Goal: Information Seeking & Learning: Learn about a topic

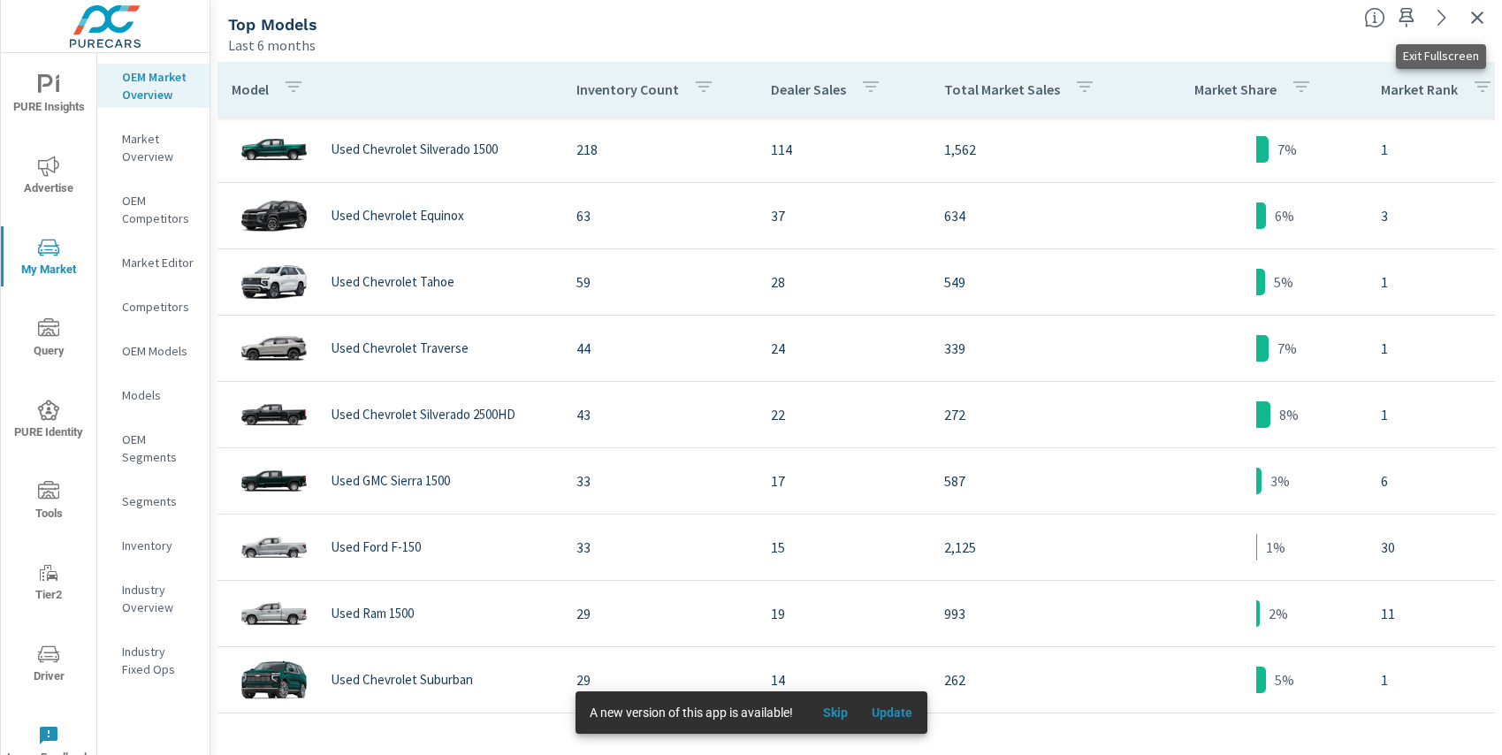
click at [1482, 19] on icon "button" at bounding box center [1477, 17] width 21 height 21
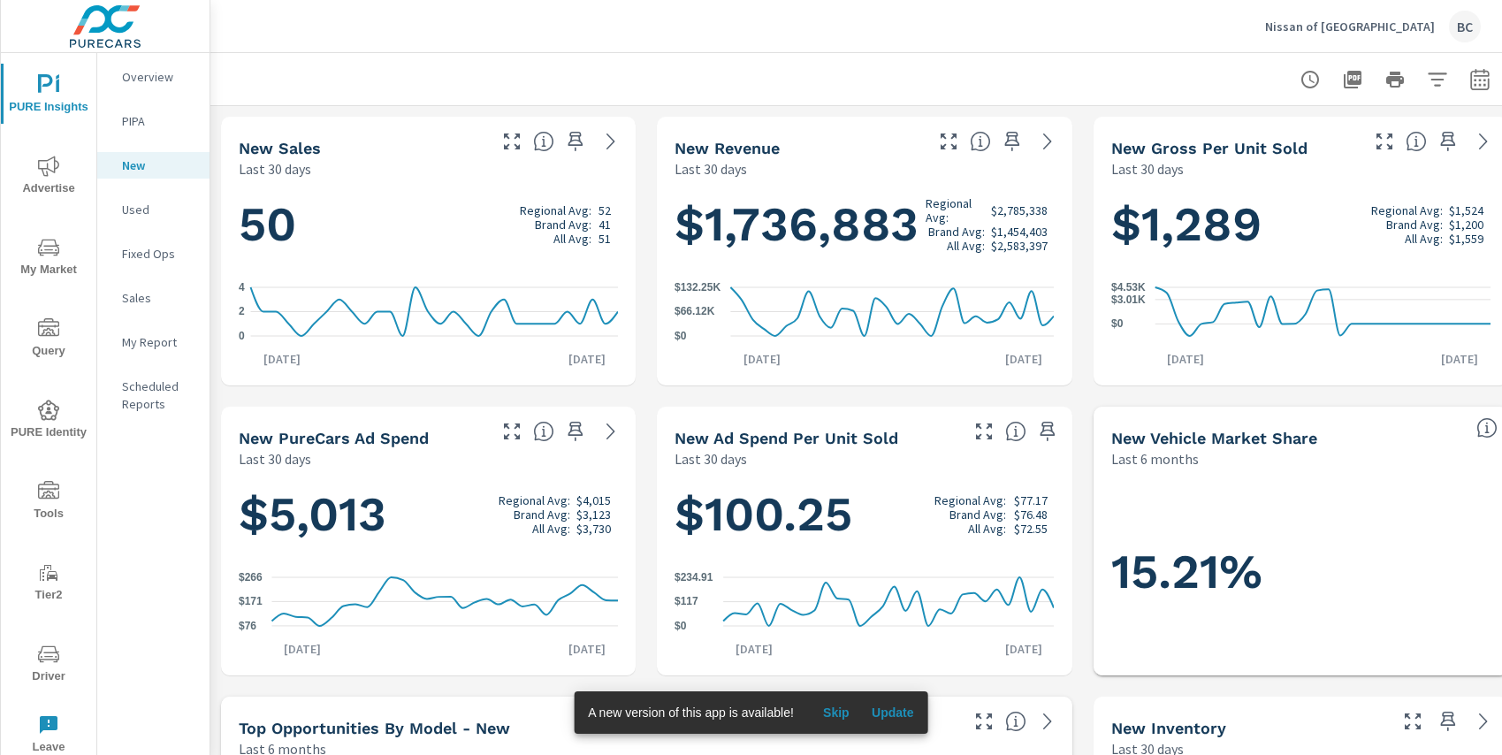
click at [57, 255] on icon "nav menu" at bounding box center [48, 247] width 21 height 21
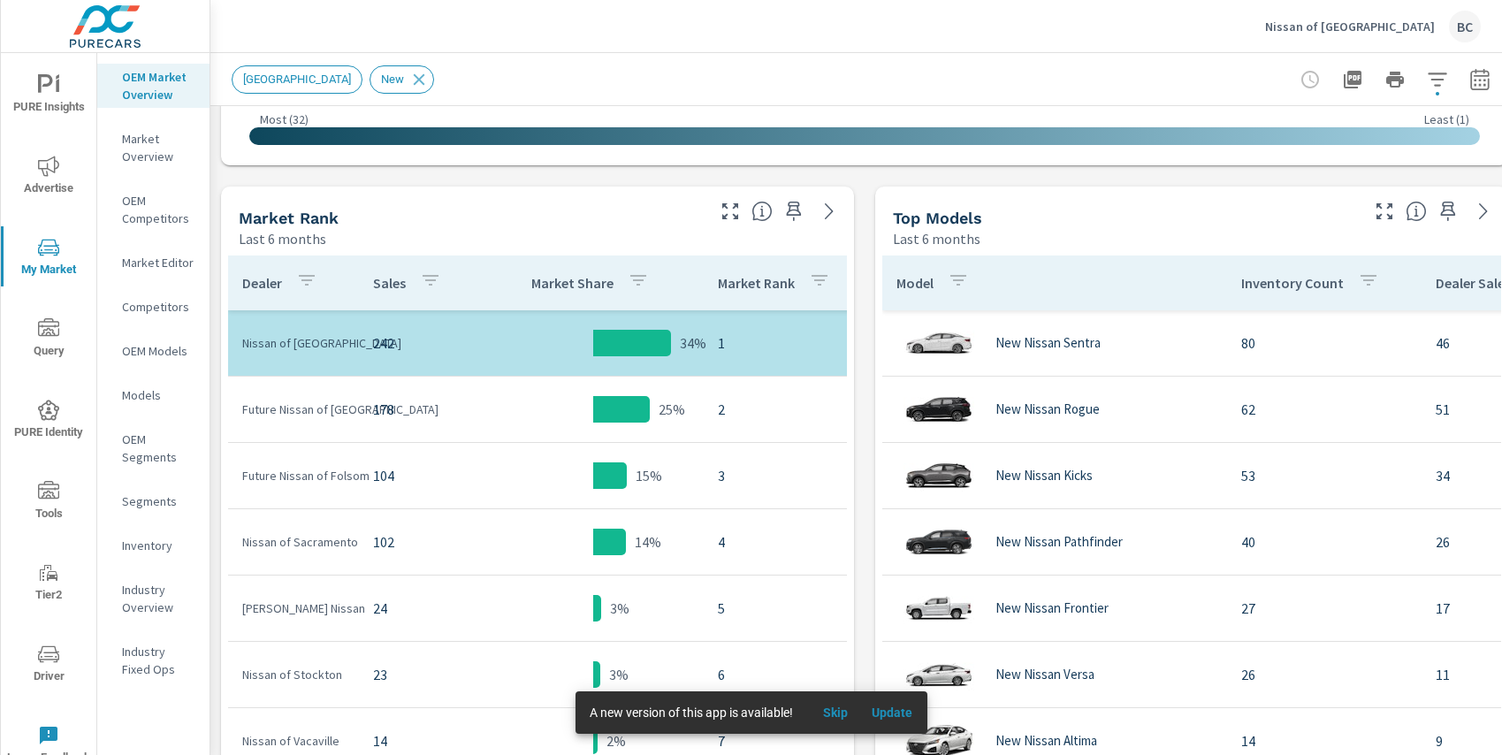
scroll to position [804, 0]
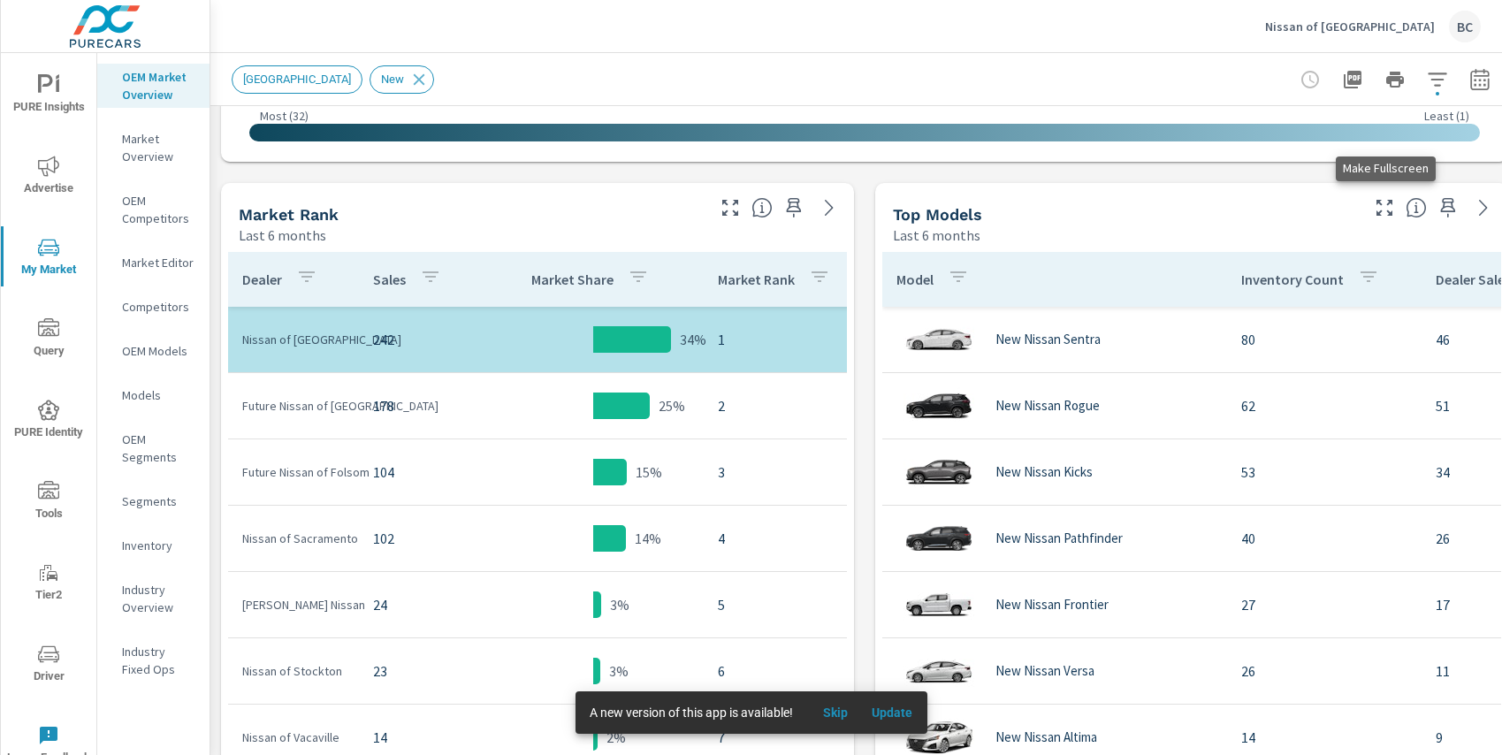
click at [1384, 210] on icon "button" at bounding box center [1384, 207] width 21 height 21
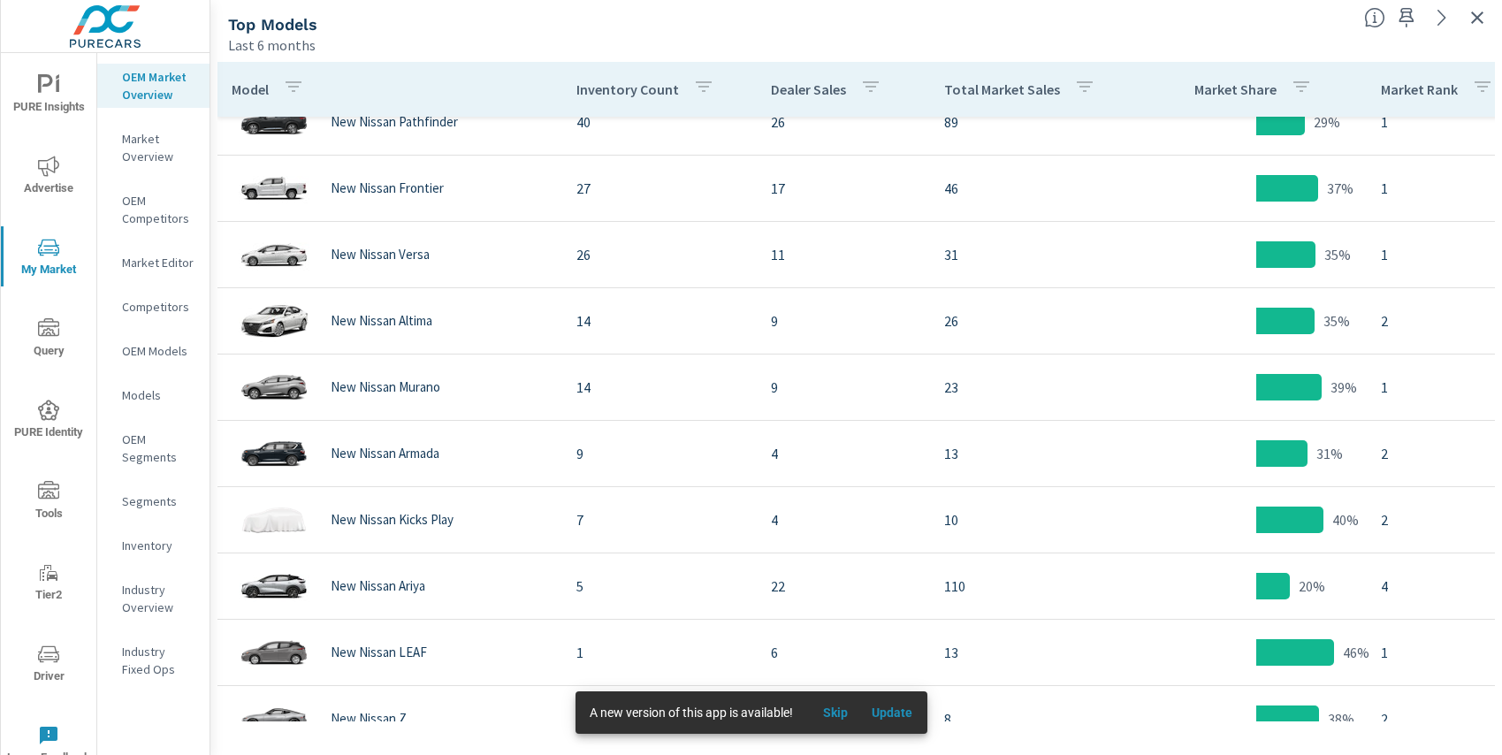
scroll to position [278, 0]
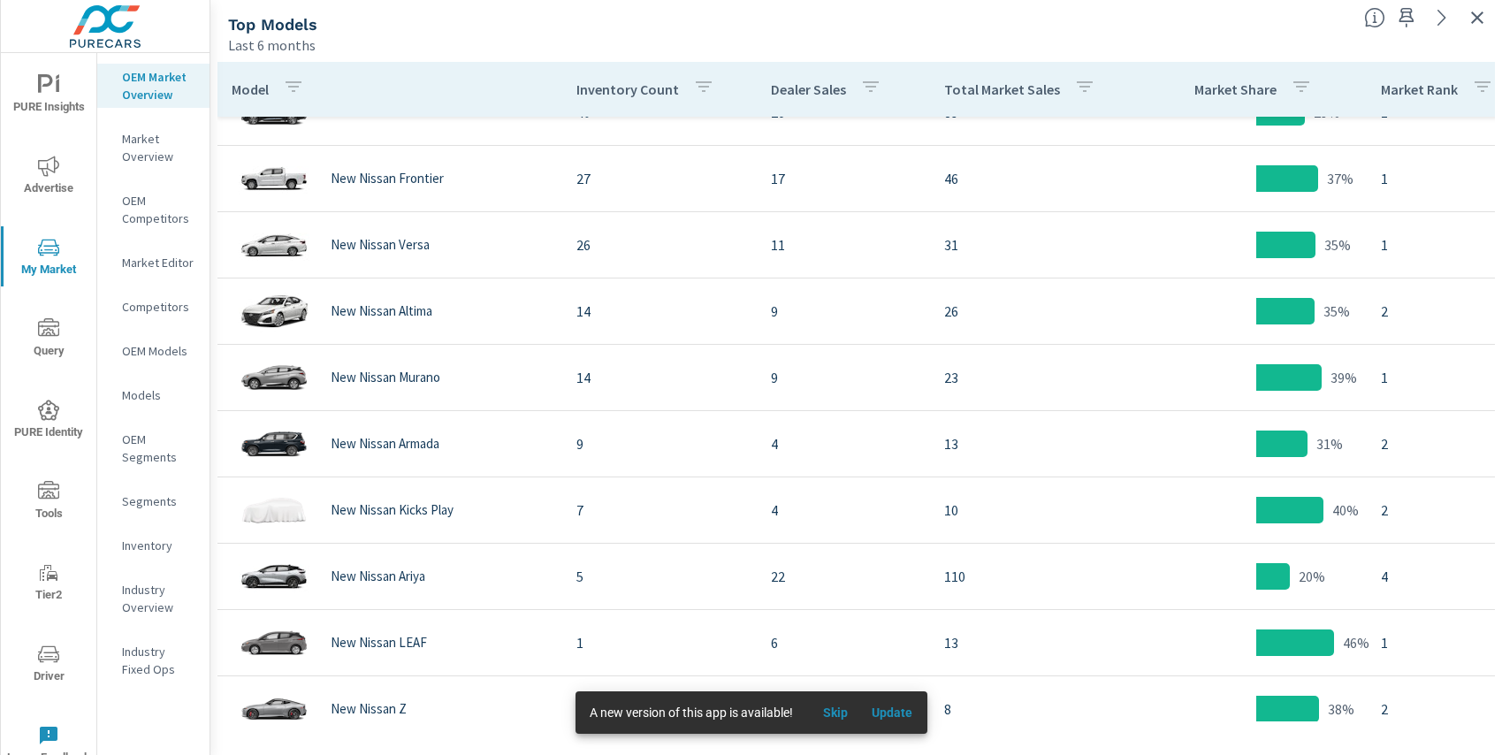
scroll to position [278, 0]
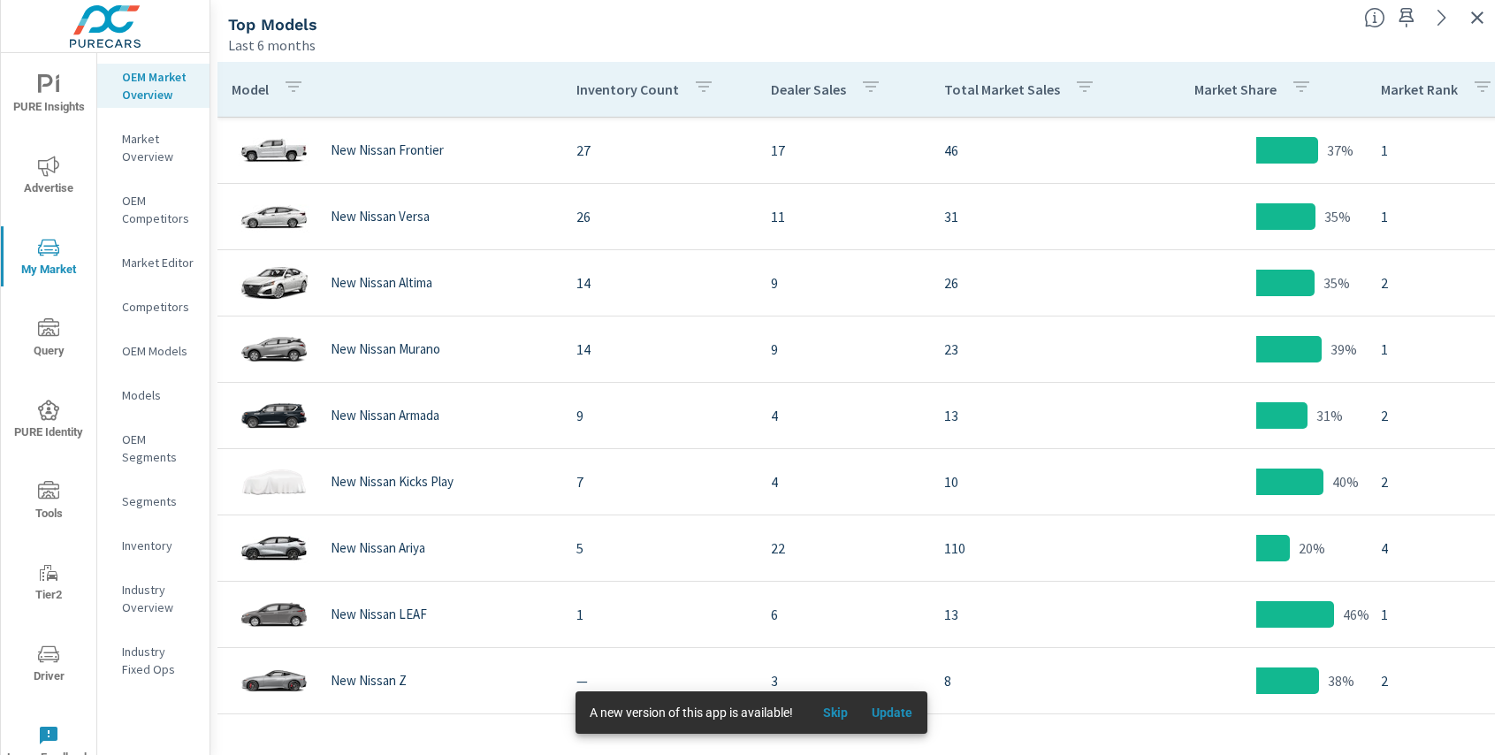
scroll to position [90, 0]
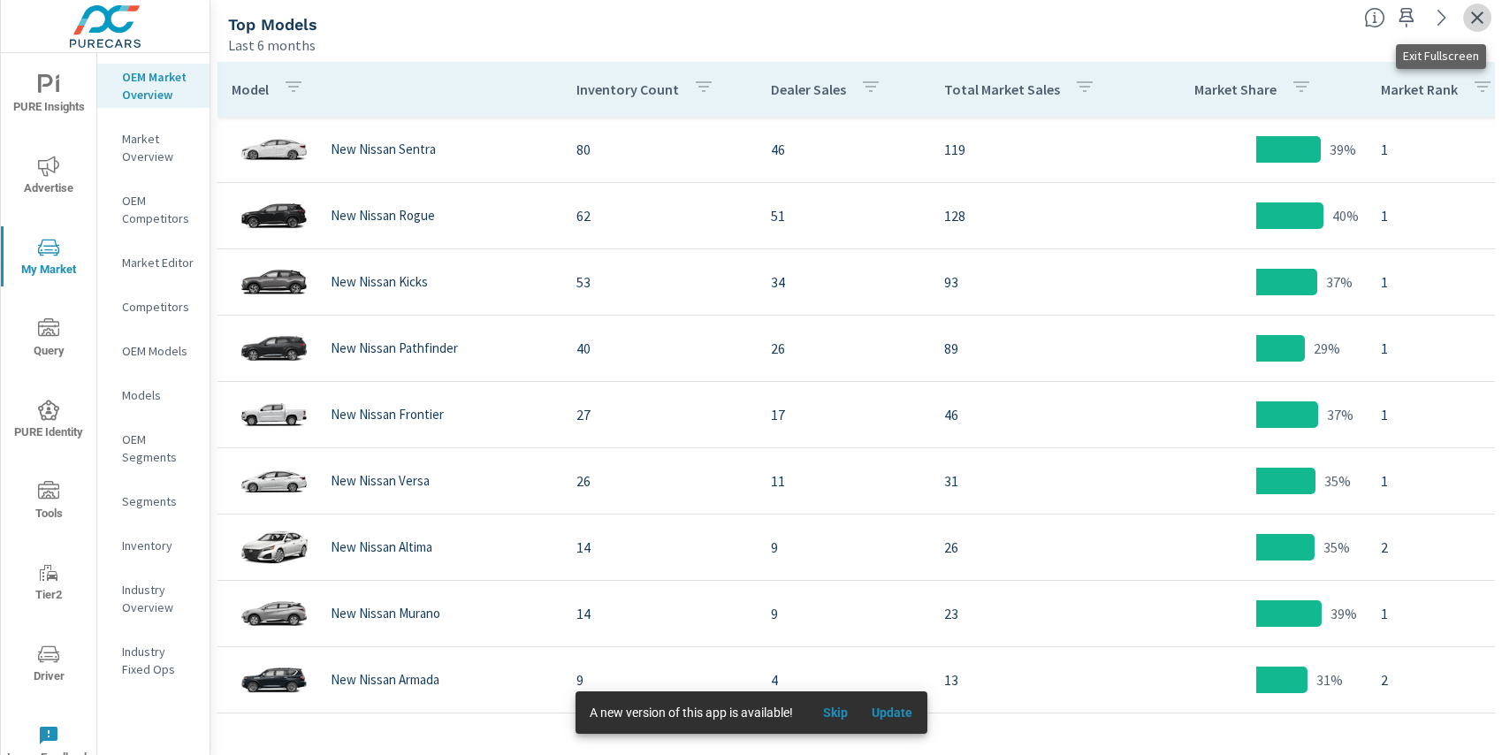
click at [1470, 23] on icon "button" at bounding box center [1477, 17] width 21 height 21
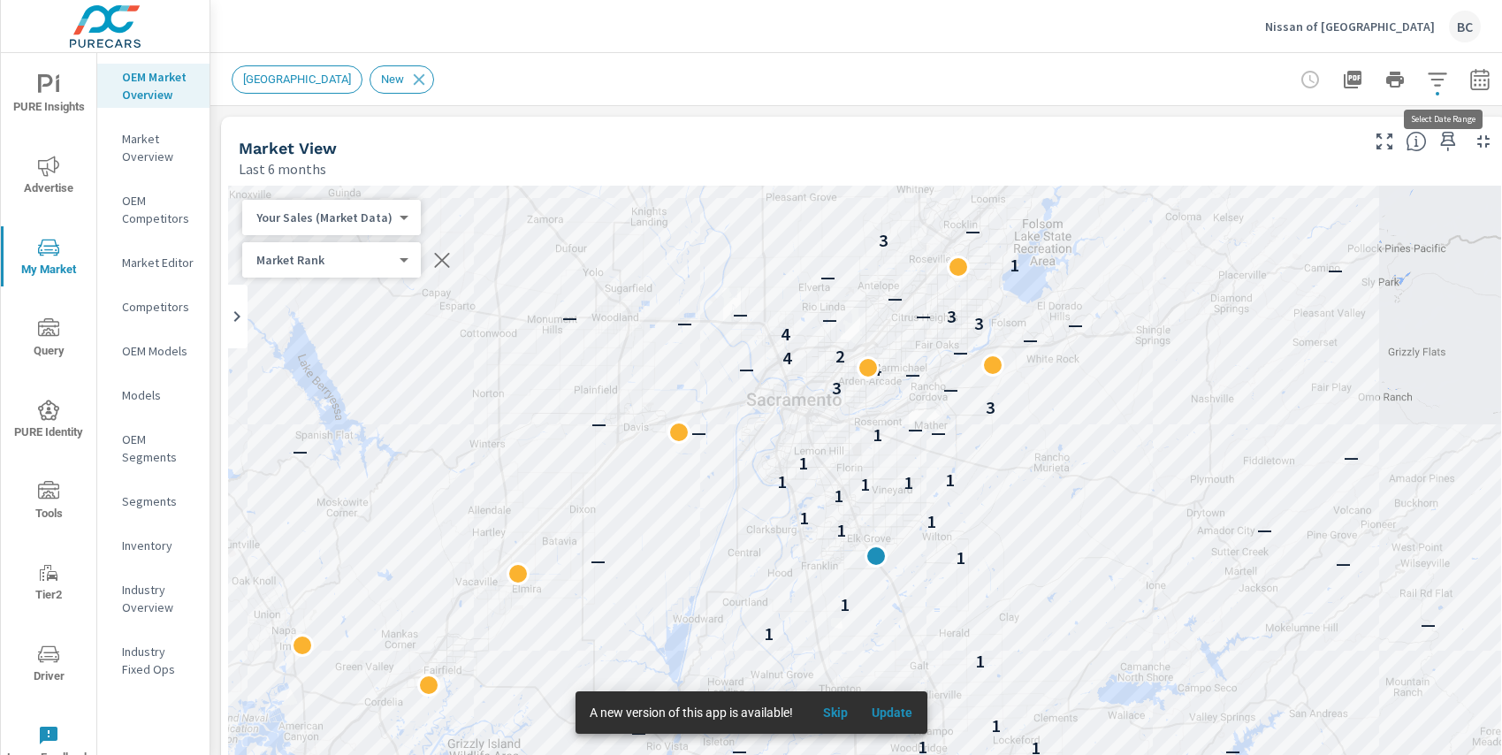
click at [1478, 80] on icon "button" at bounding box center [1479, 79] width 21 height 21
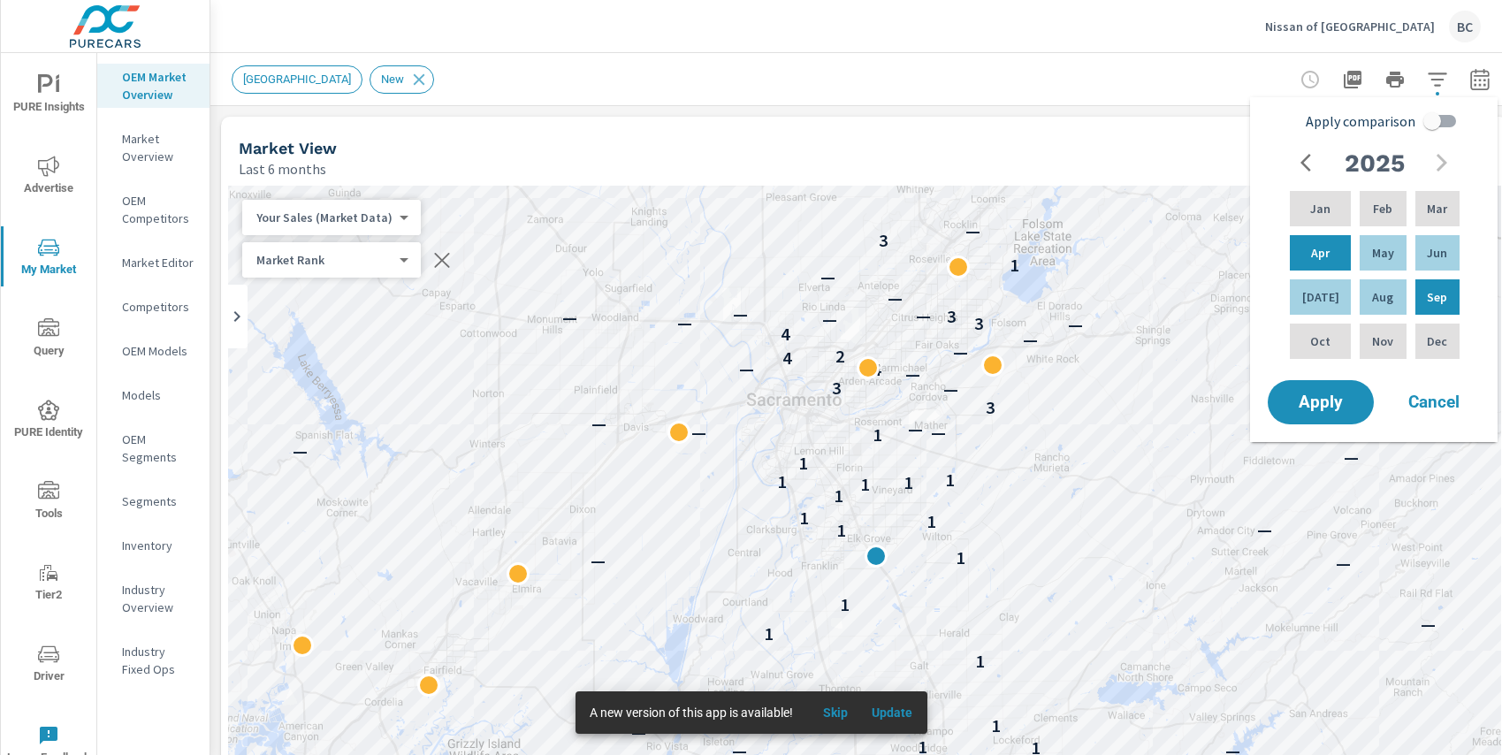
click at [1430, 118] on input "Apply comparison" at bounding box center [1432, 121] width 101 height 34
checkbox input "true"
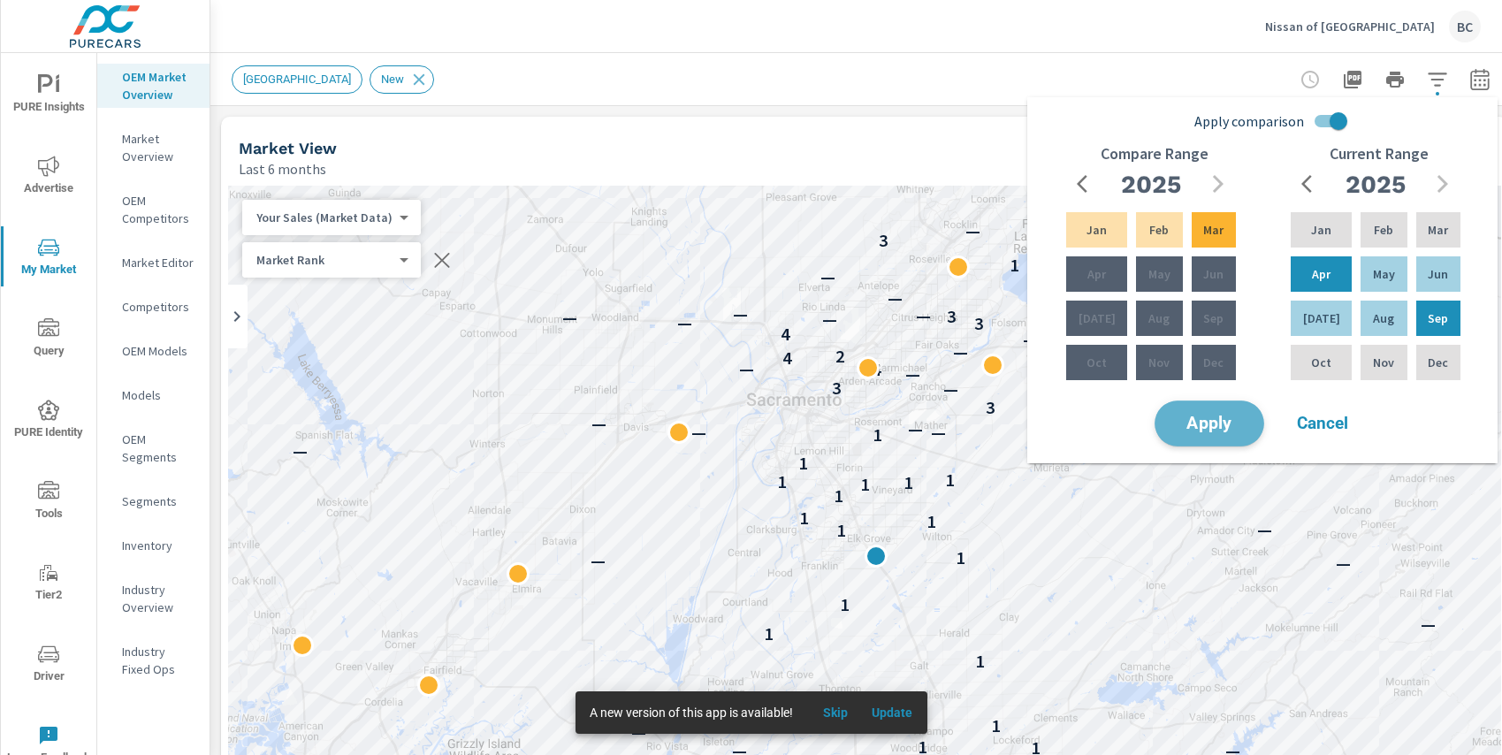
click at [1224, 420] on span "Apply" at bounding box center [1209, 423] width 72 height 17
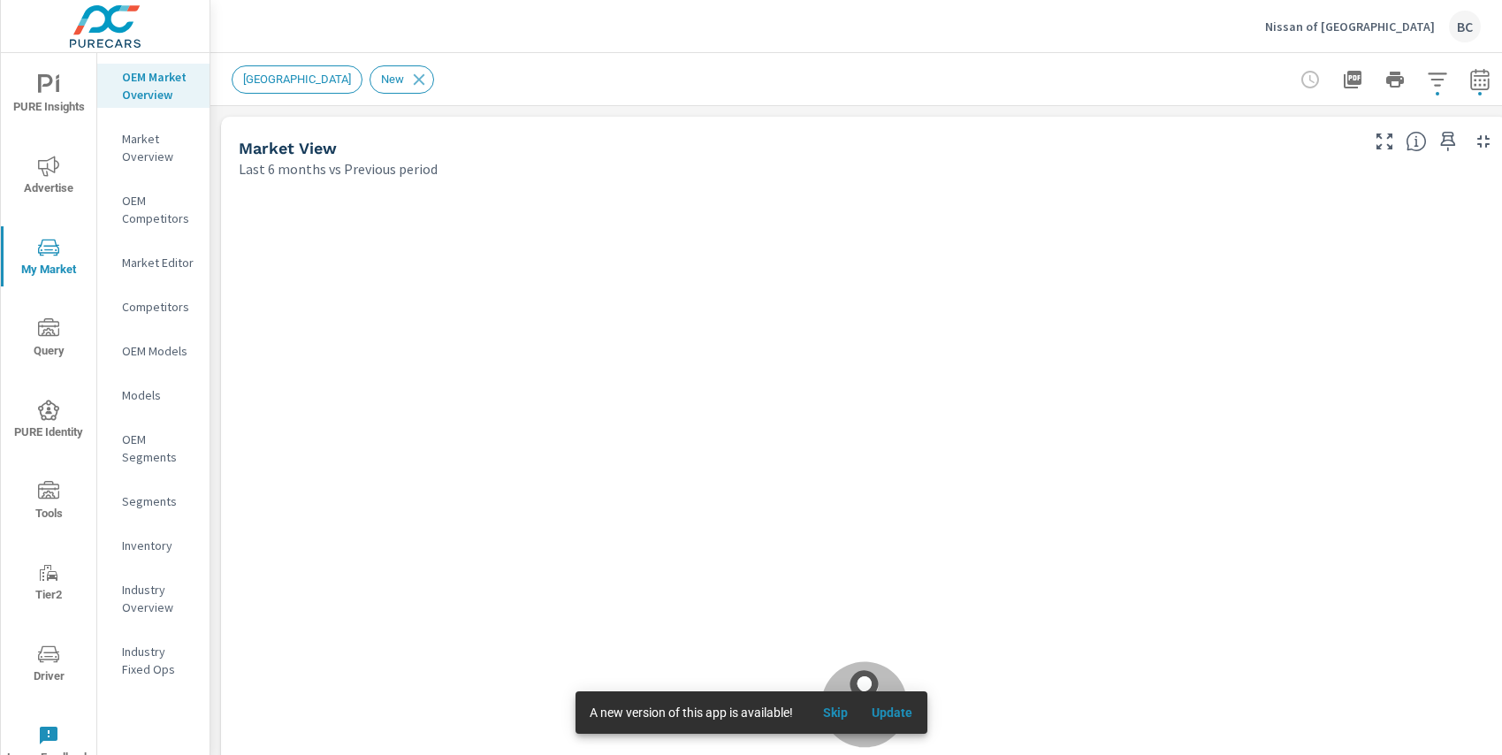
click at [840, 711] on span "Skip" at bounding box center [835, 713] width 42 height 16
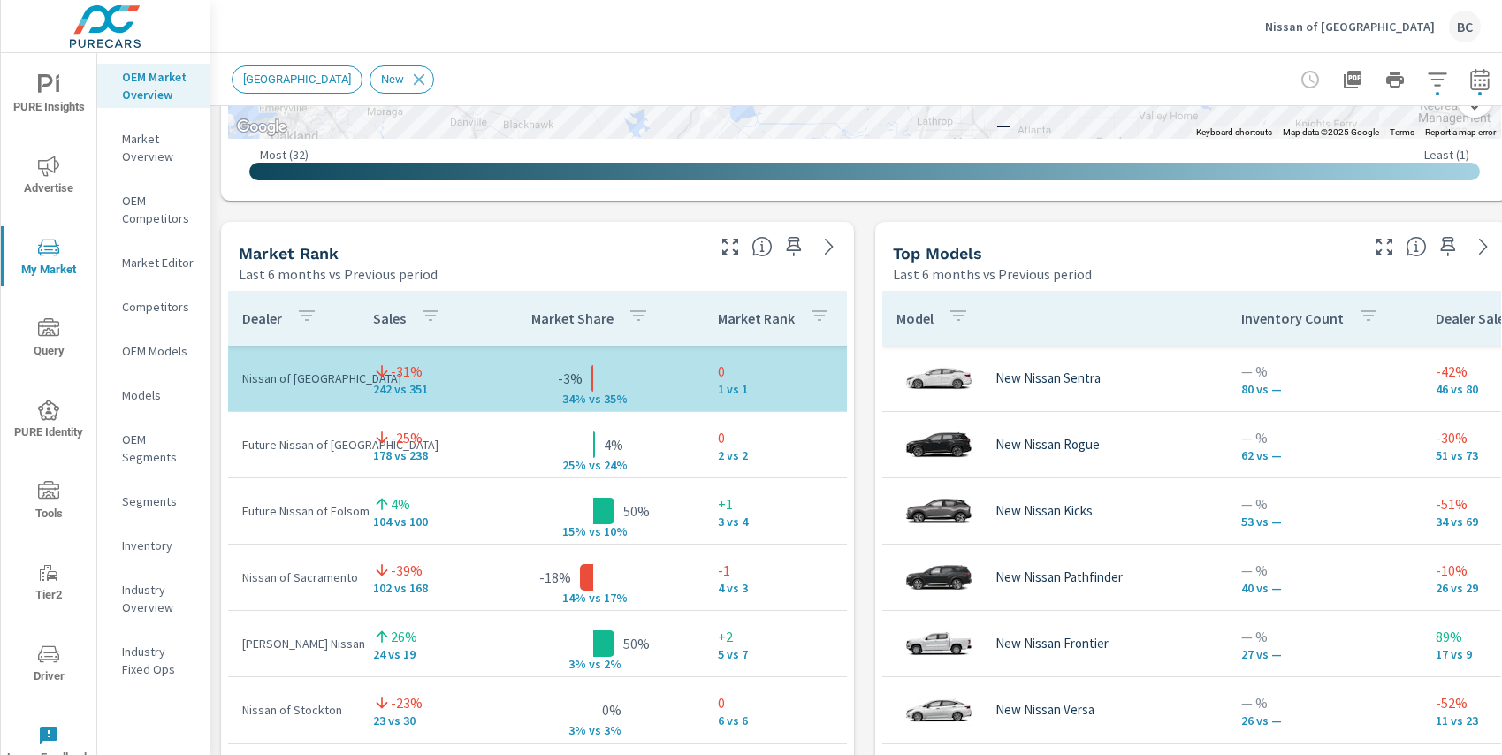
scroll to position [1032, 0]
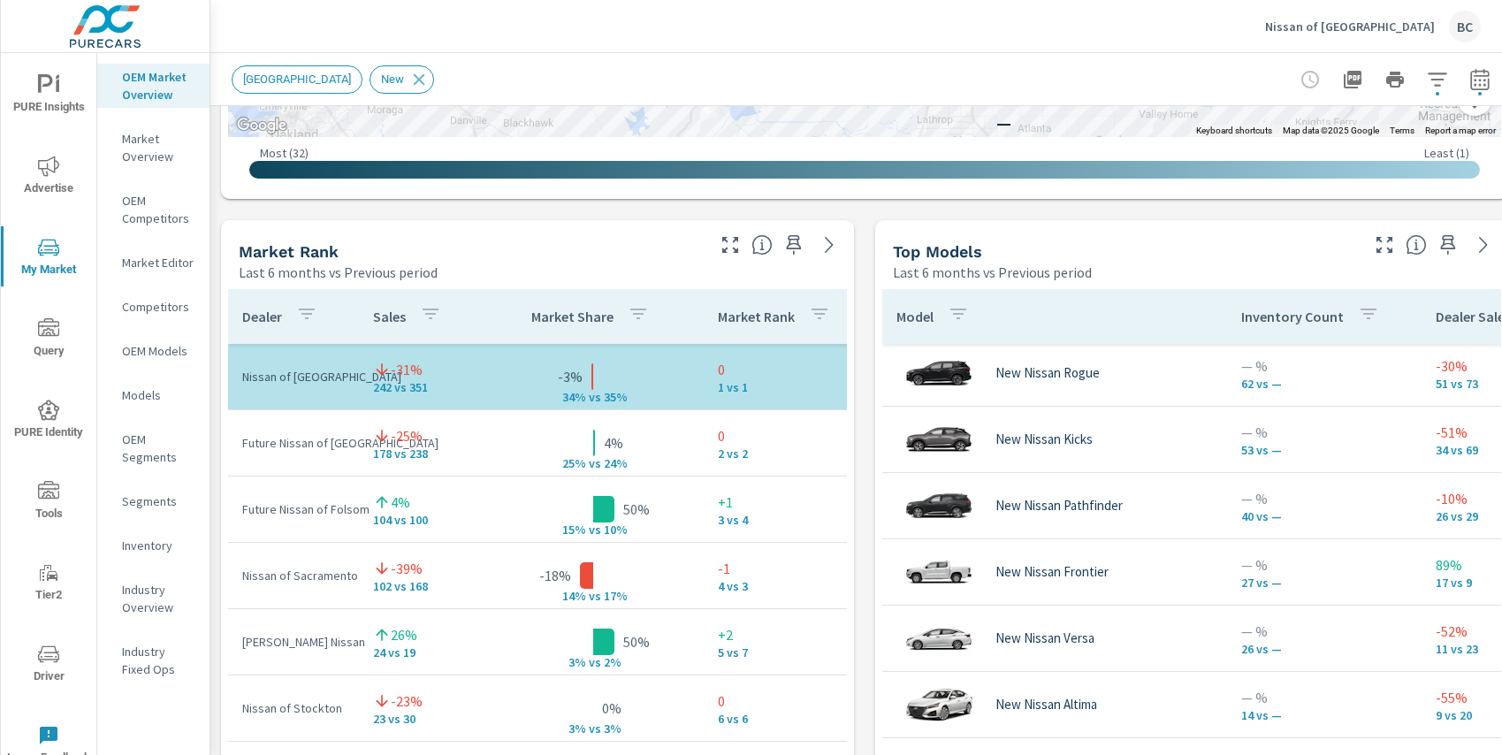
scroll to position [109, 0]
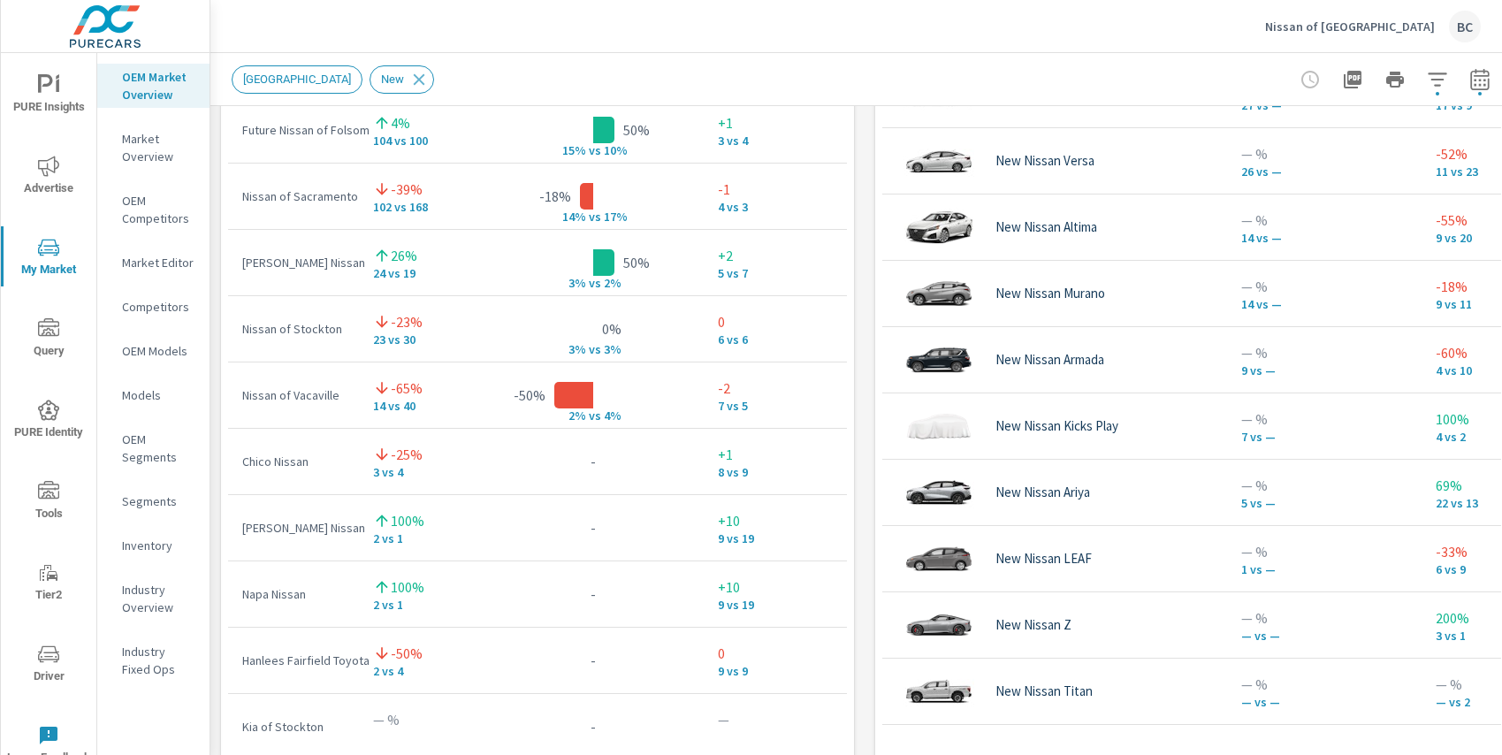
scroll to position [1437, 0]
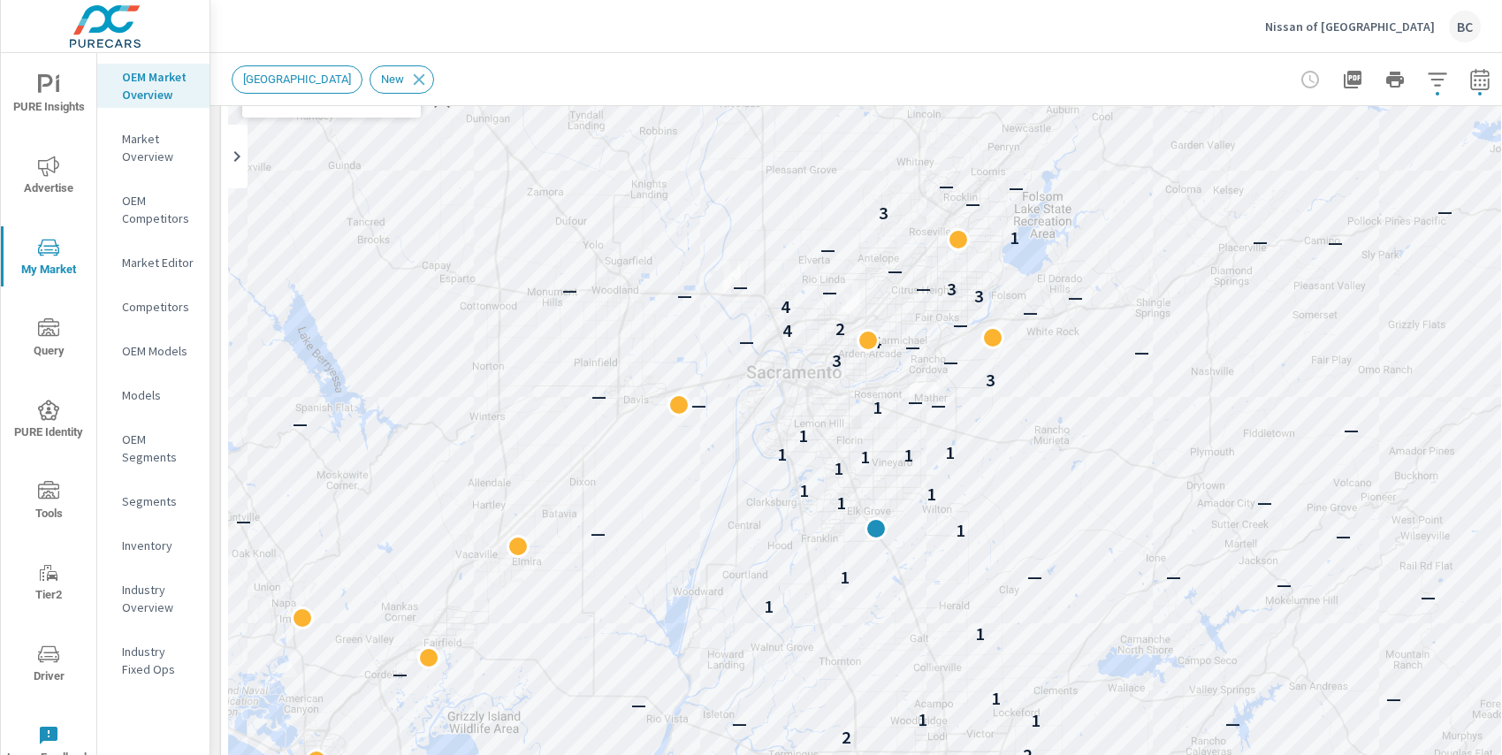
scroll to position [156, 0]
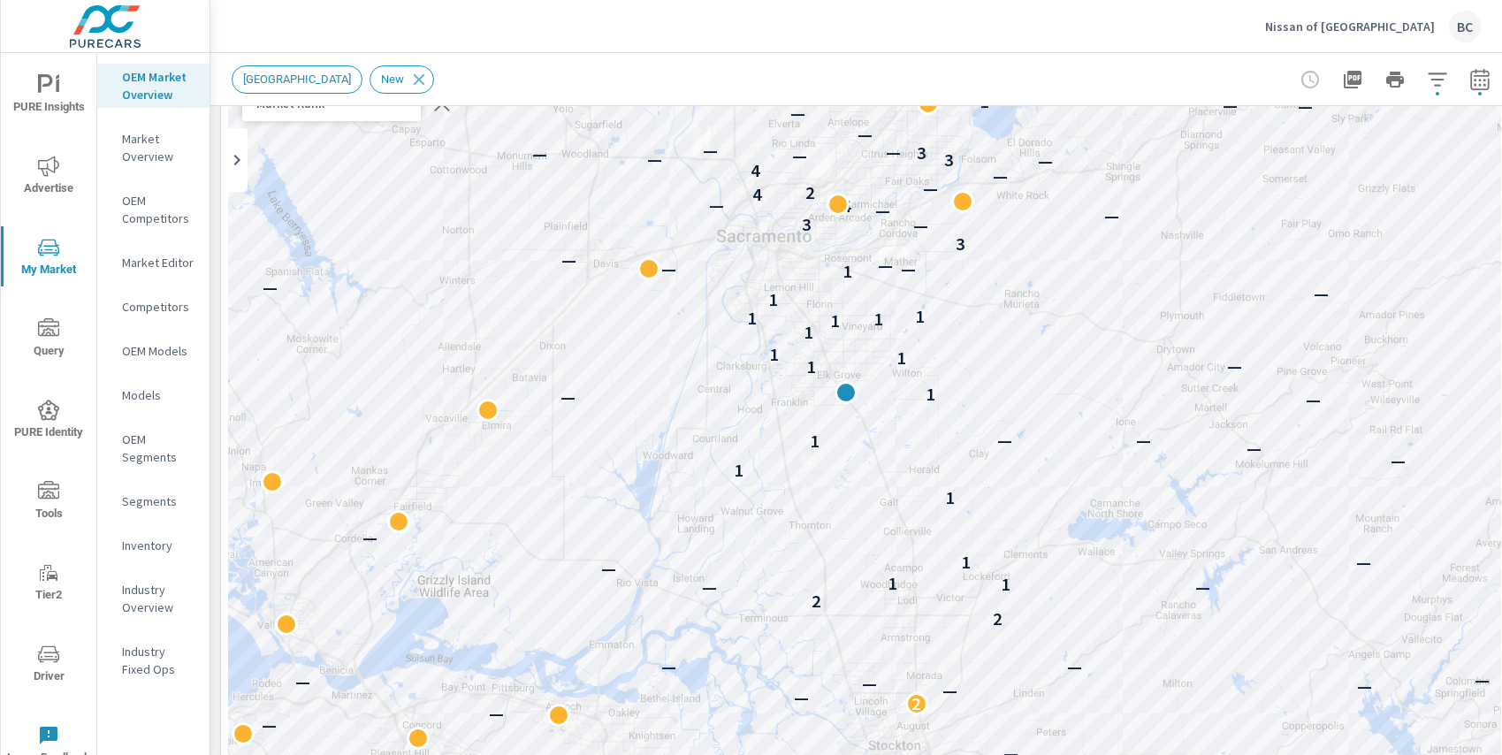
drag, startPoint x: 1058, startPoint y: 471, endPoint x: 1021, endPoint y: 318, distance: 157.4
click at [1021, 318] on div "— — — — — — — — — — — — — — — — — — — — — — — — — — — — — — — 2 — — — — — — — —…" at bounding box center [864, 520] width 1273 height 983
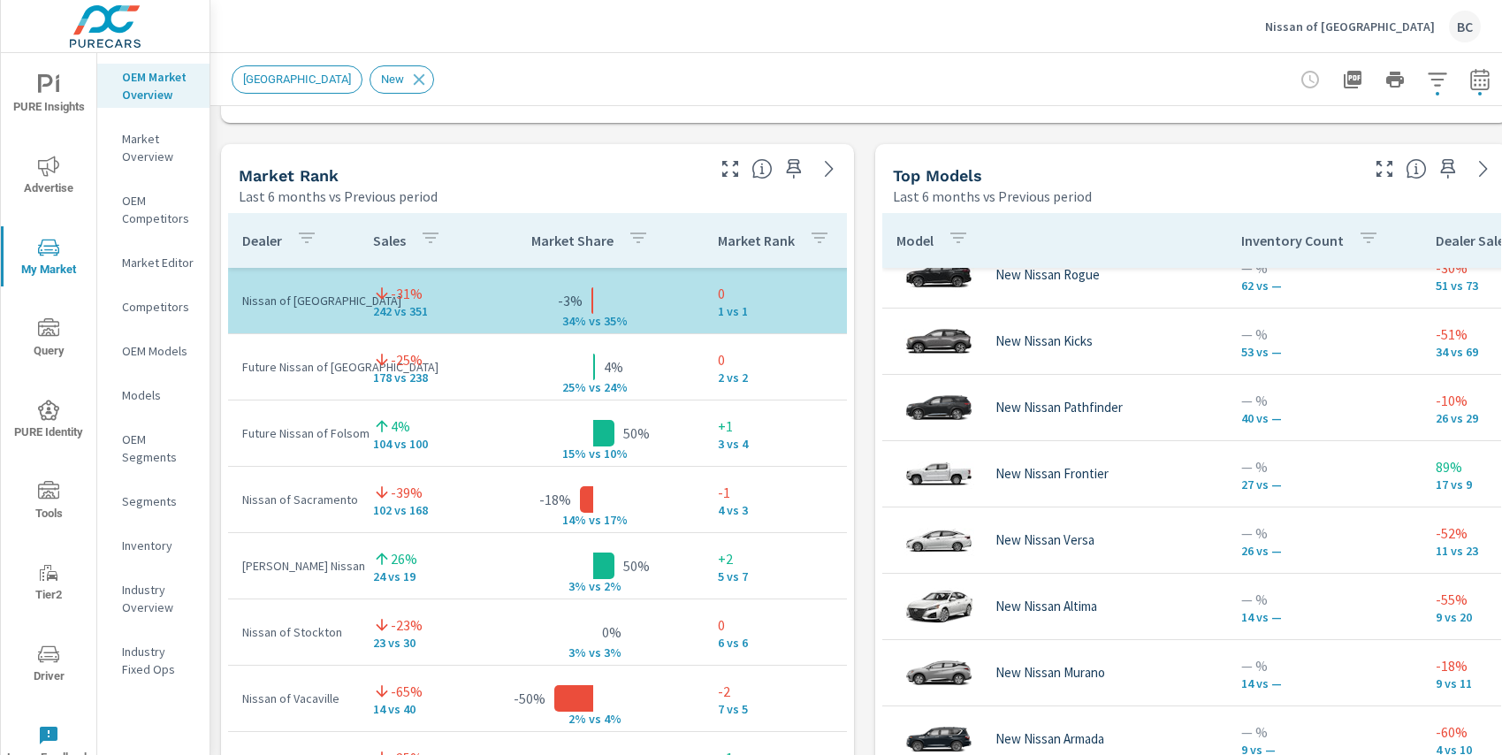
scroll to position [1152, 0]
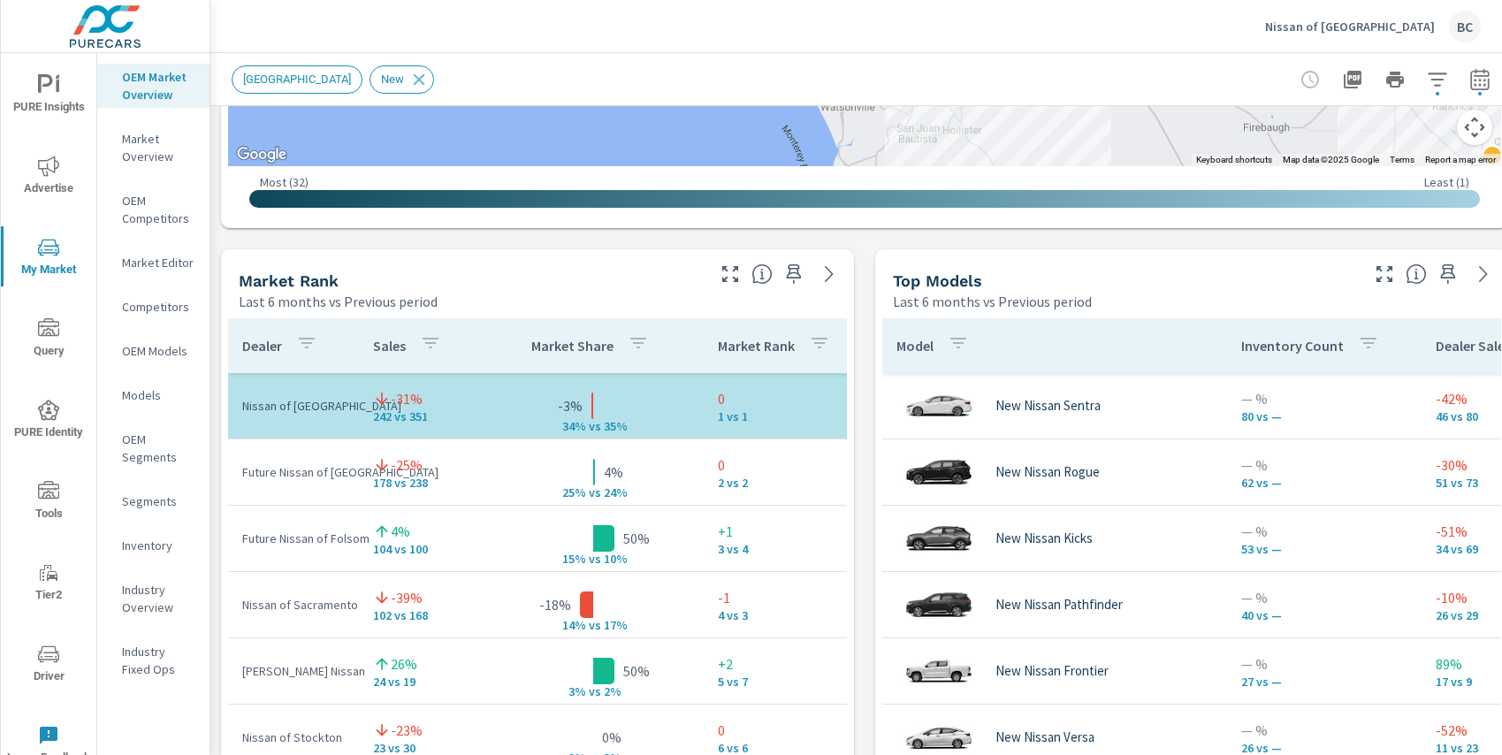
scroll to position [1019, 0]
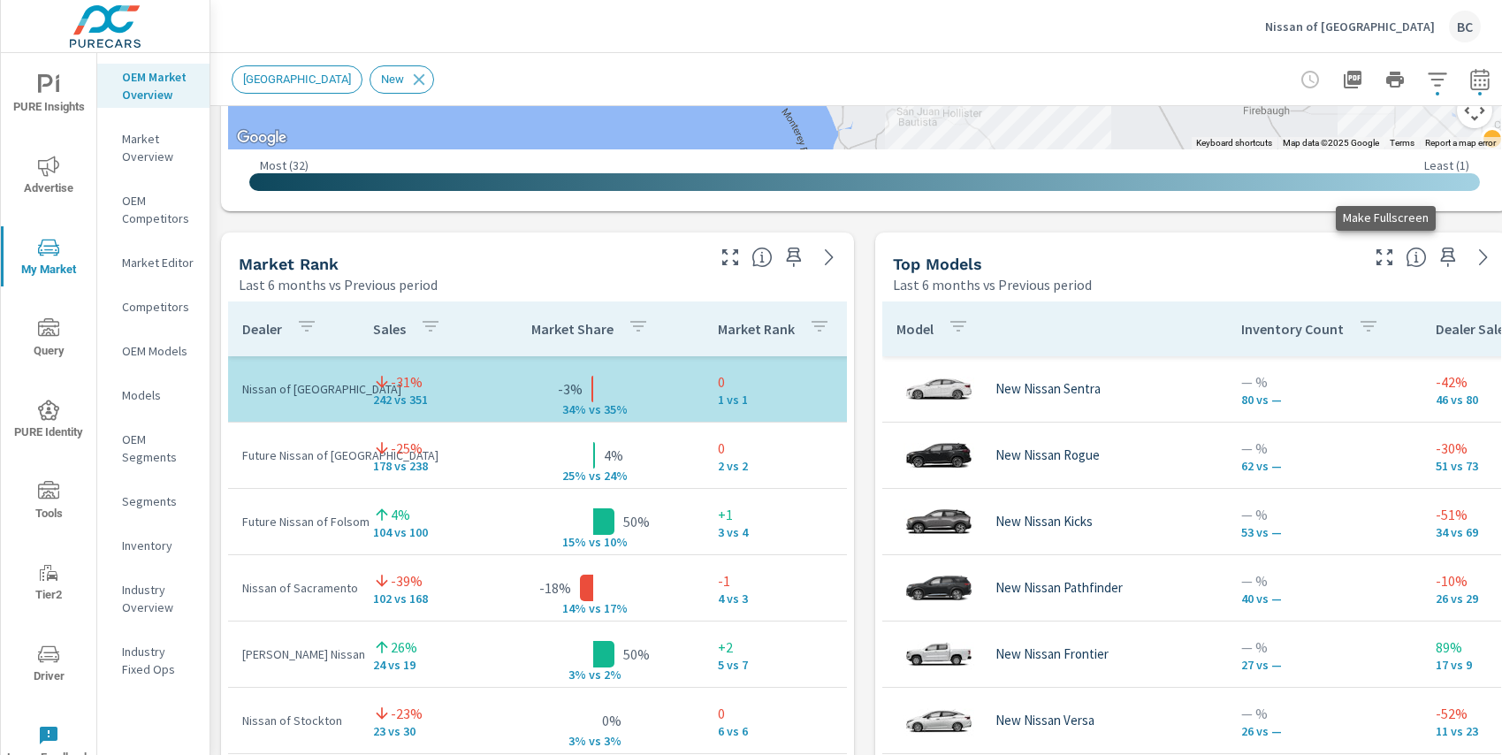
click at [1384, 259] on icon "button" at bounding box center [1384, 257] width 21 height 21
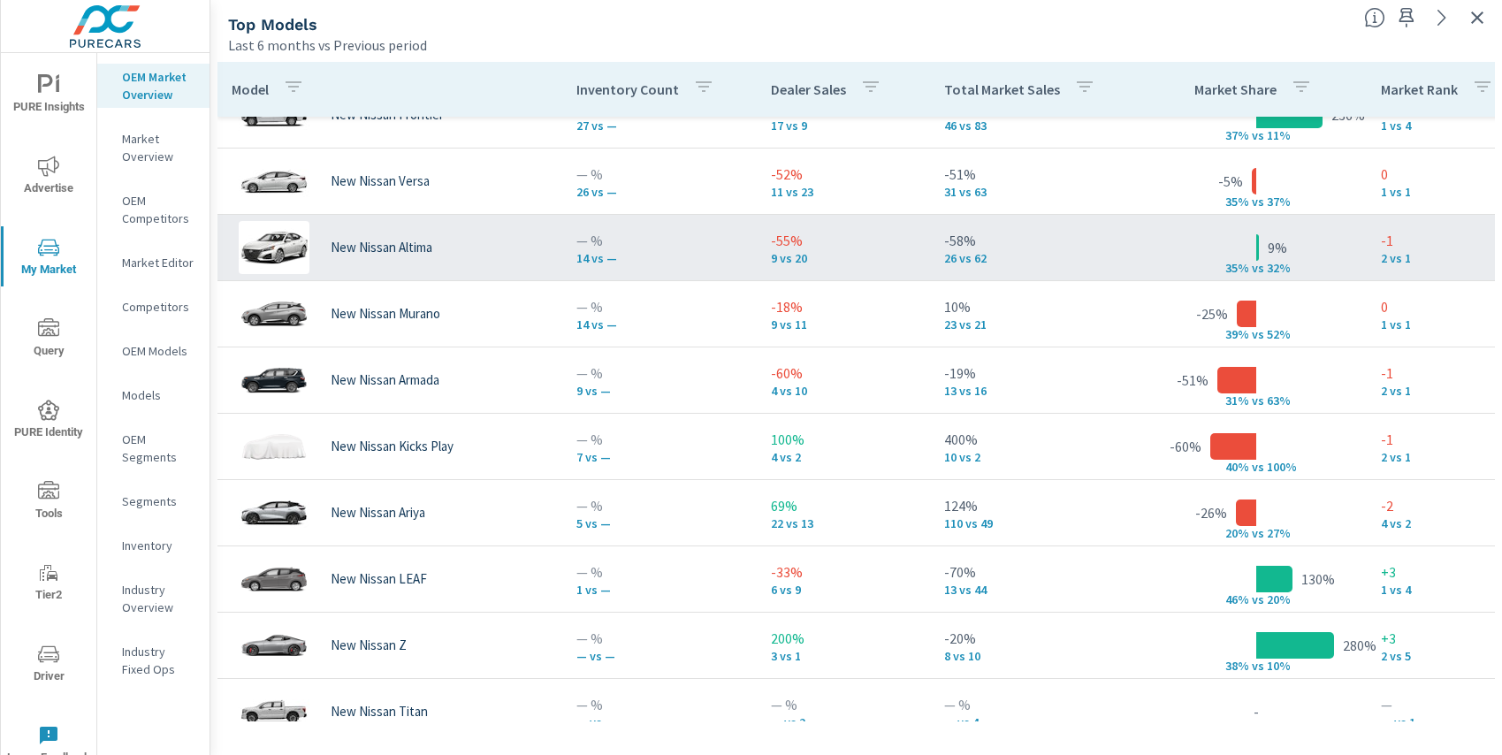
scroll to position [344, 0]
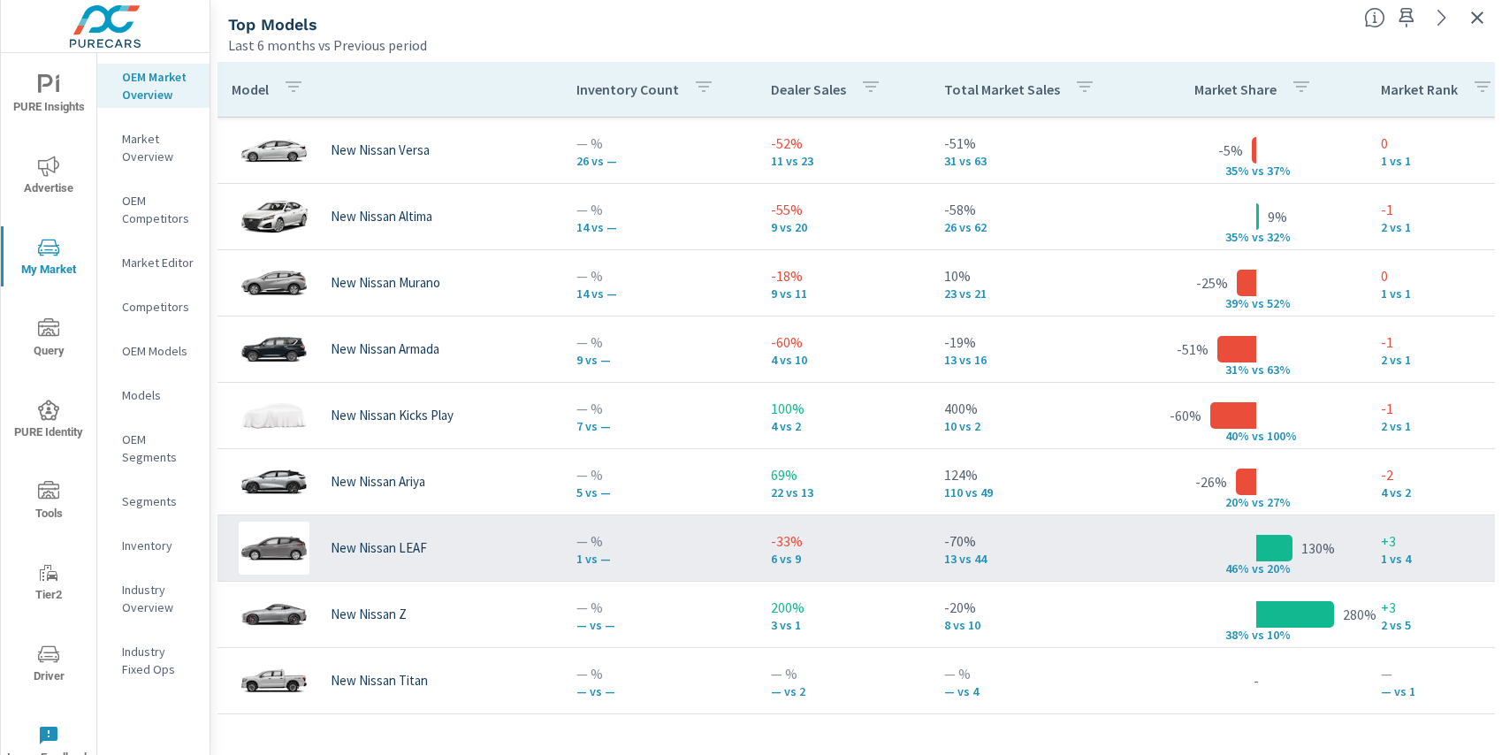
scroll to position [50, 0]
